Goal: Communication & Community: Participate in discussion

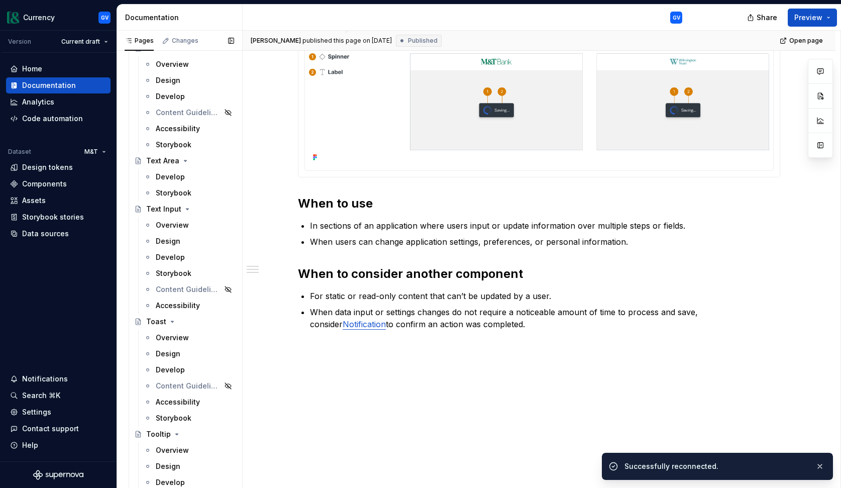
scroll to position [4633, 0]
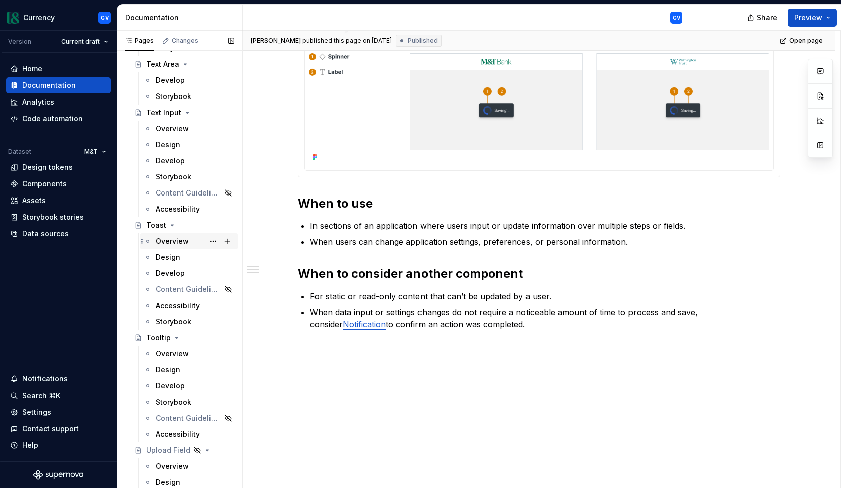
click at [185, 243] on div "Overview" at bounding box center [172, 241] width 33 height 10
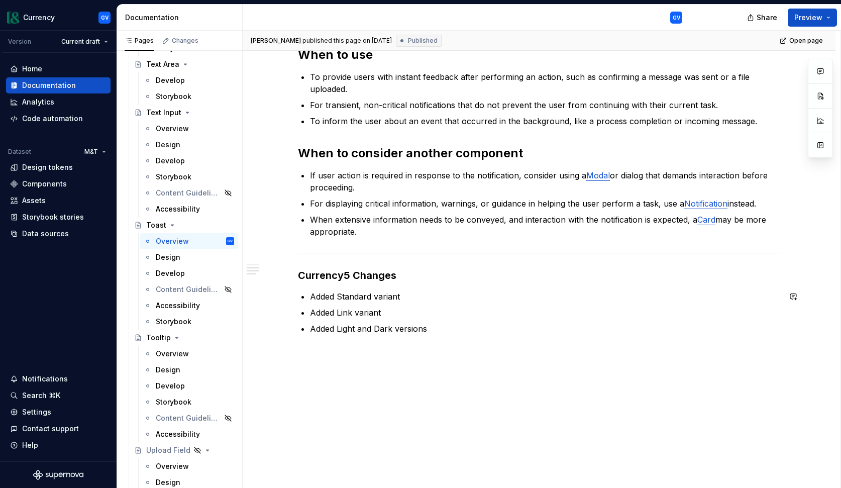
scroll to position [545, 0]
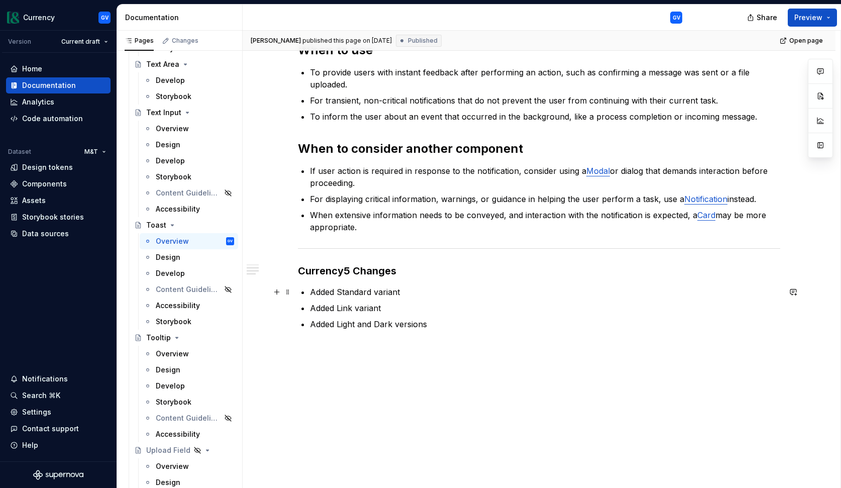
type textarea "*"
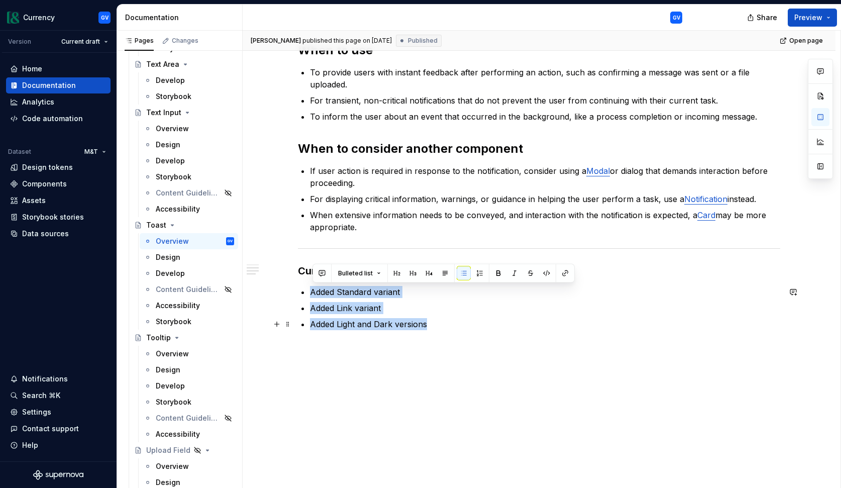
drag, startPoint x: 315, startPoint y: 293, endPoint x: 434, endPoint y: 321, distance: 122.4
click at [434, 321] on ul "Added Standard variant Added Link variant Added Light and Dark versions" at bounding box center [545, 308] width 470 height 44
click at [800, 295] on button "button" at bounding box center [794, 292] width 14 height 14
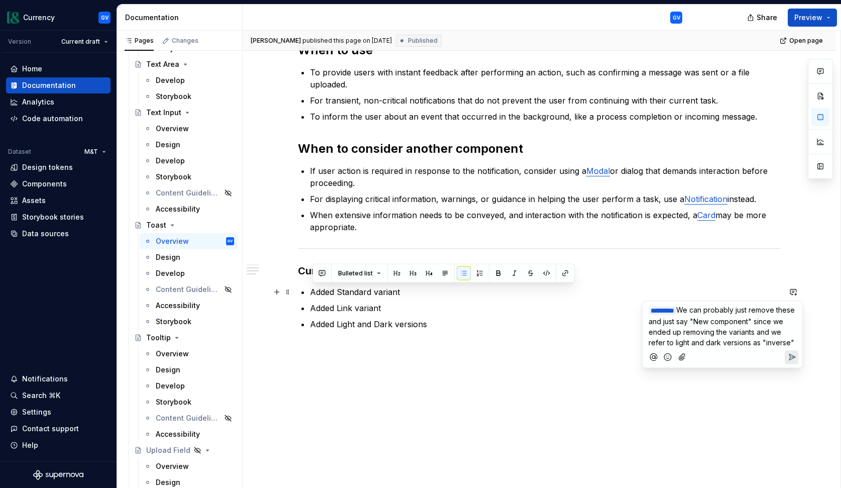
click at [689, 310] on span "We can probably just remove these and just say "New component" since we ended u…" at bounding box center [723, 326] width 148 height 41
type textarea "*"
click at [793, 360] on icon "Send" at bounding box center [793, 357] width 6 height 6
